Goal: Find specific page/section: Find specific page/section

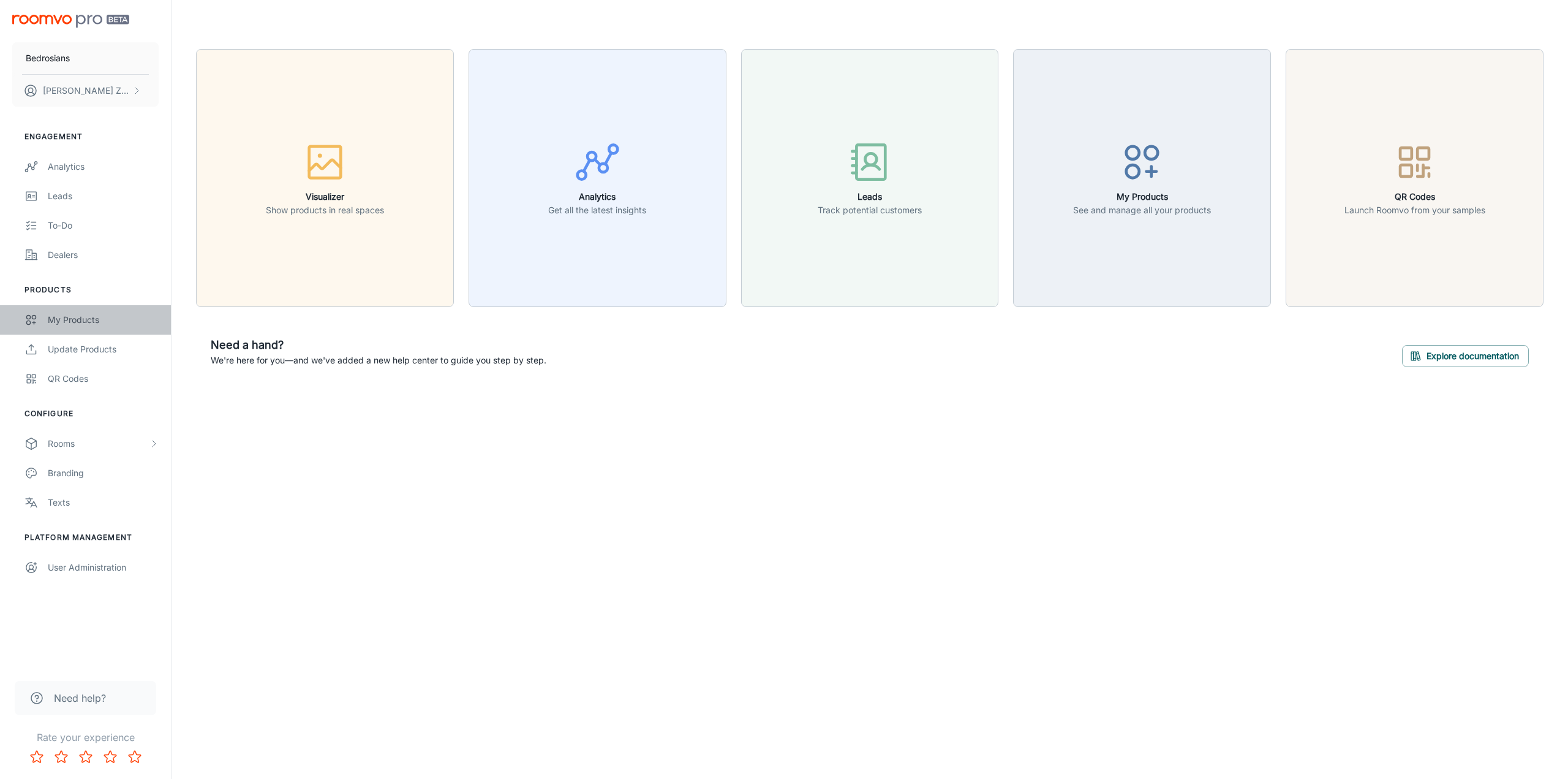
click at [84, 316] on div "My Products" at bounding box center [102, 320] width 111 height 13
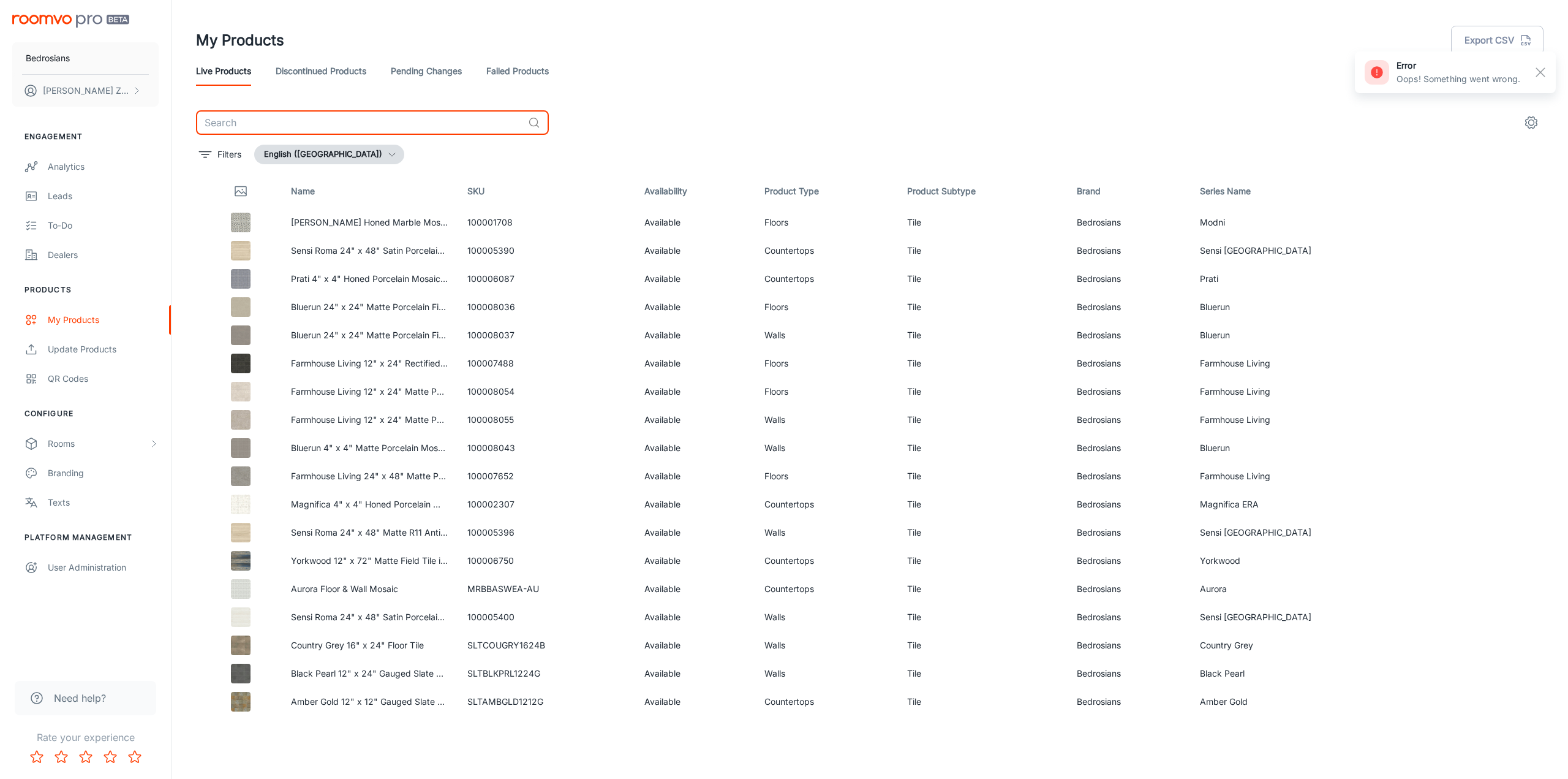
click at [316, 117] on input "text" at bounding box center [360, 123] width 327 height 25
paste input "CRDTAHGL840"
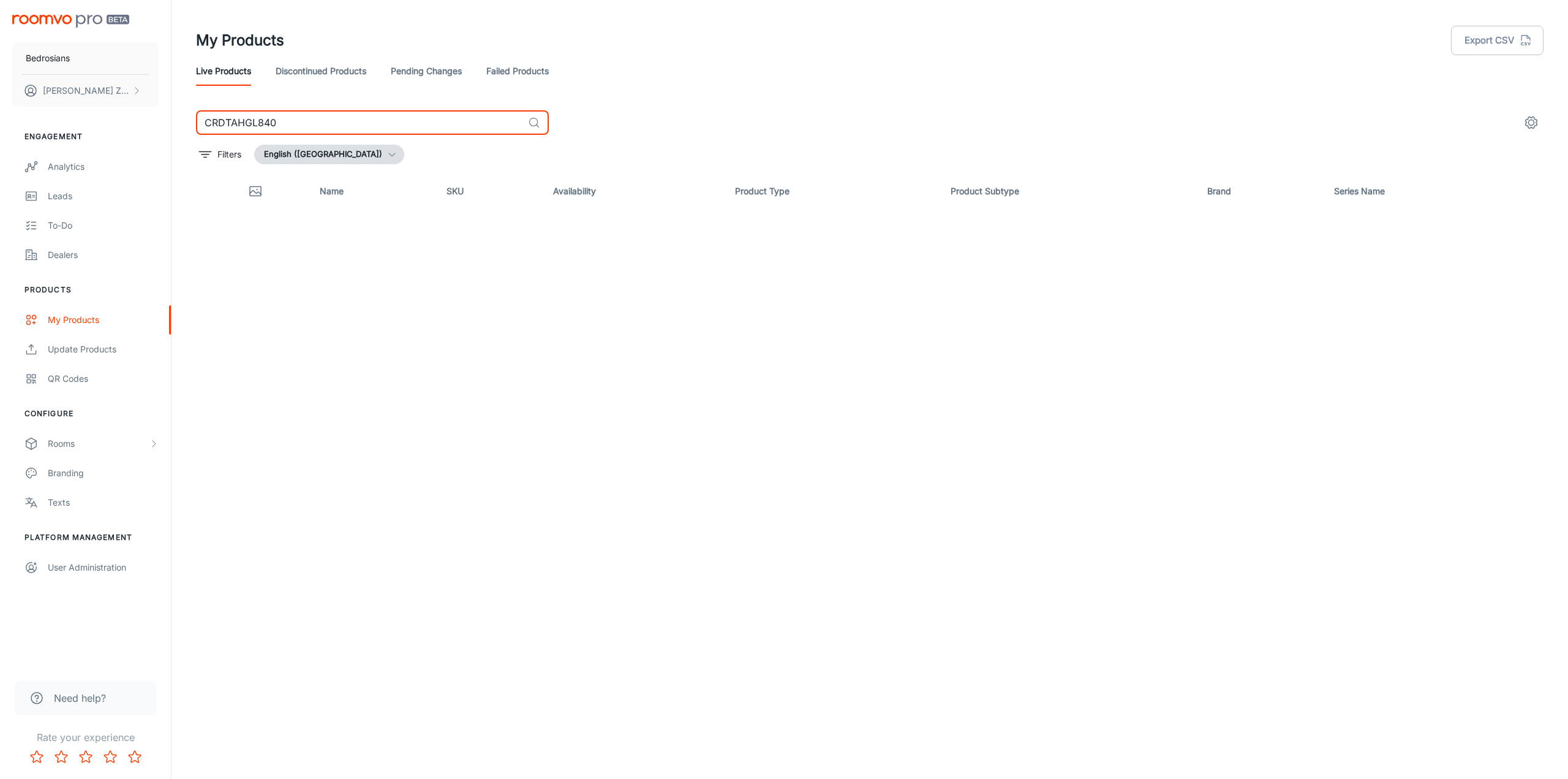
click at [293, 122] on input "CRDTAHGL840" at bounding box center [360, 123] width 327 height 25
click at [536, 125] on circle at bounding box center [534, 122] width 8 height 8
click at [533, 115] on div "CRDTAHGL840 ​" at bounding box center [372, 123] width 353 height 25
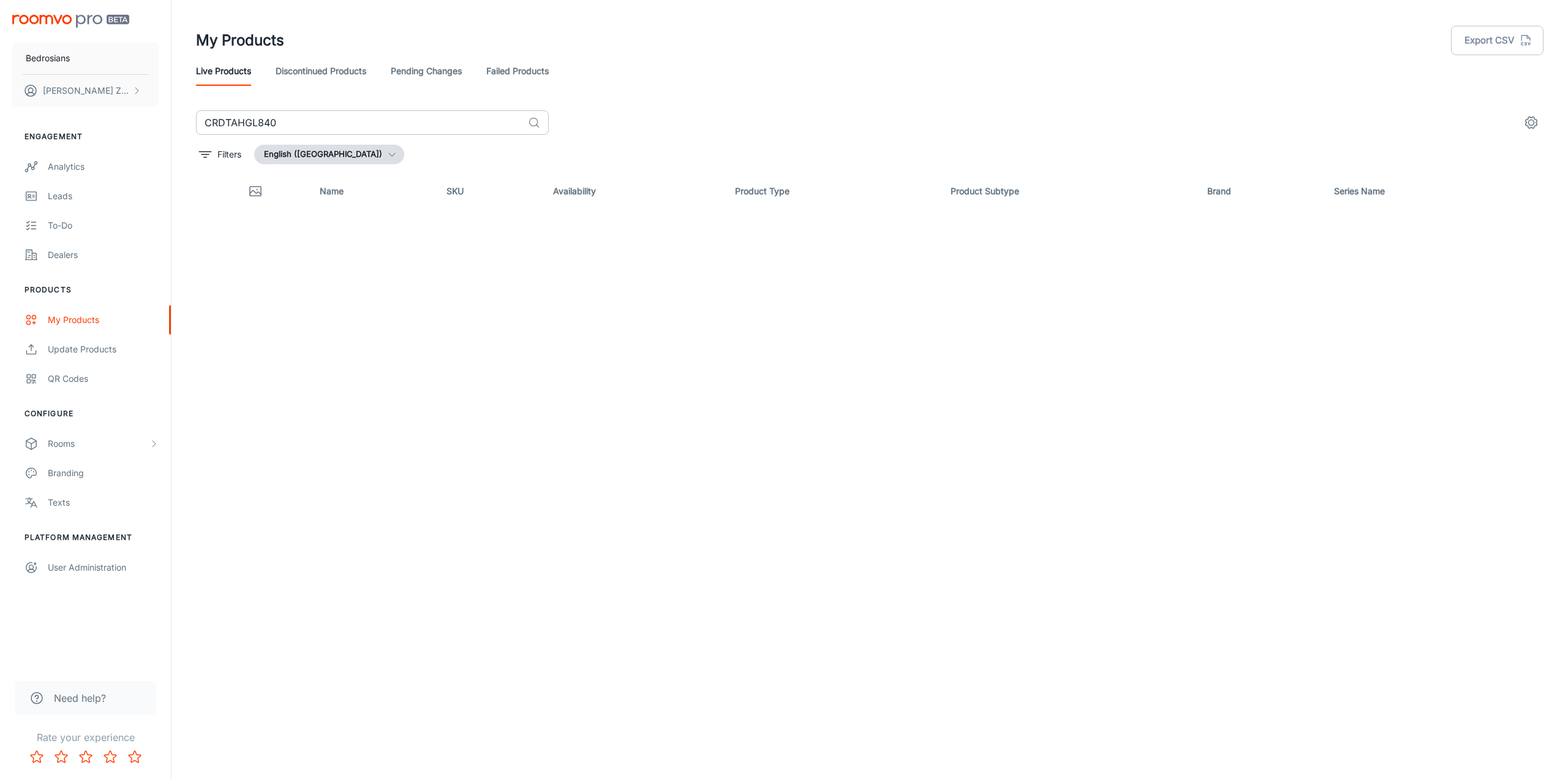
click at [533, 115] on div "CRDTAHGL840 ​" at bounding box center [372, 123] width 353 height 25
drag, startPoint x: 290, startPoint y: 120, endPoint x: 140, endPoint y: 107, distance: 150.6
click at [140, 107] on div "Bedrosians [PERSON_NAME] Engagement Analytics Leads To-do Dealers Products My P…" at bounding box center [784, 384] width 1568 height 769
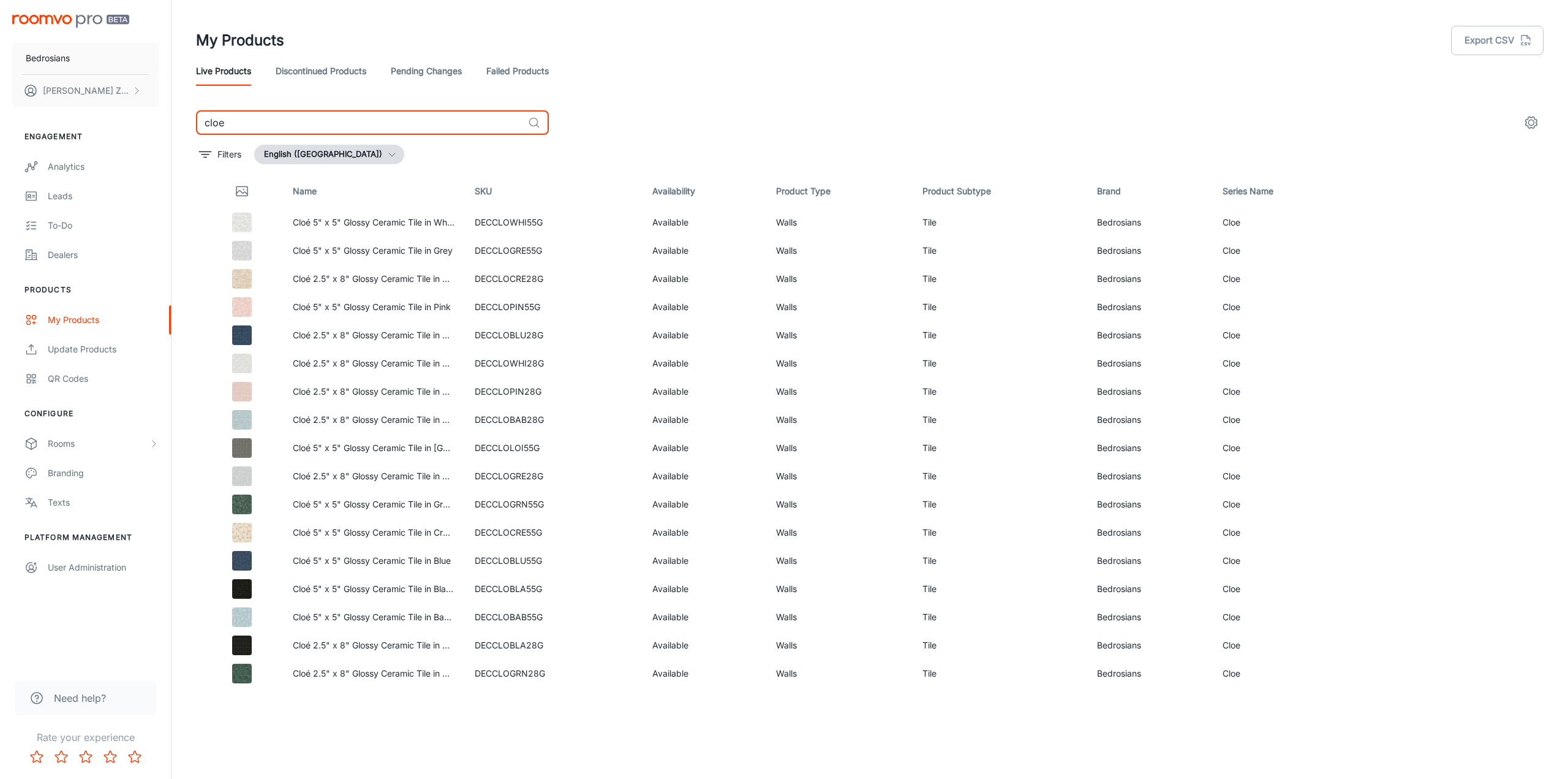
click at [291, 112] on input "cloe" at bounding box center [360, 123] width 327 height 25
click at [290, 124] on input "cloe" at bounding box center [360, 123] width 327 height 25
type input "Tahoe"
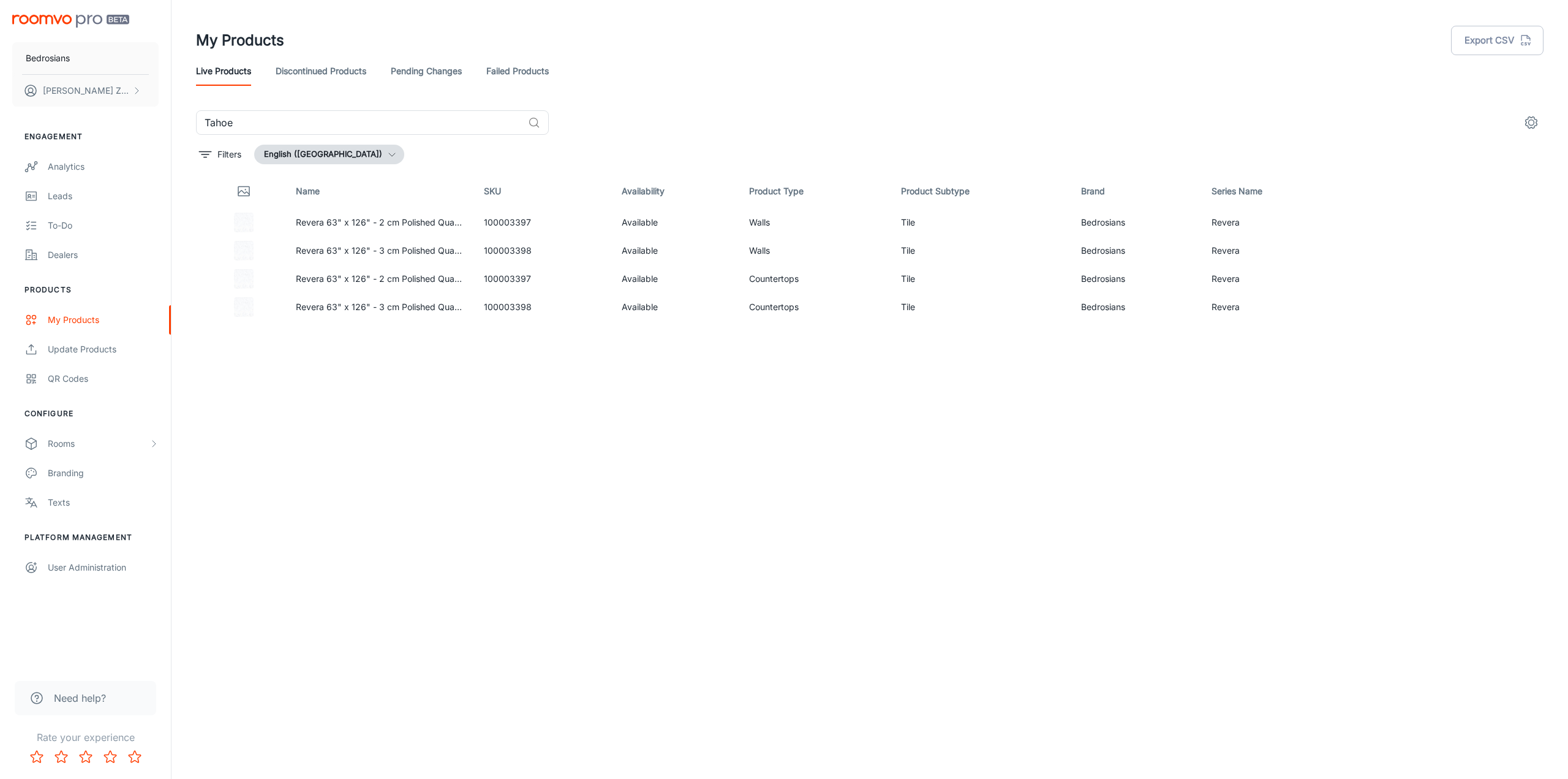
drag, startPoint x: 571, startPoint y: 388, endPoint x: 480, endPoint y: 401, distance: 91.9
click at [480, 401] on div "Name SKU Availability Product Type Product Subtype Brand Series Name Revera 63"…" at bounding box center [870, 447] width 1348 height 546
